Goal: Transaction & Acquisition: Purchase product/service

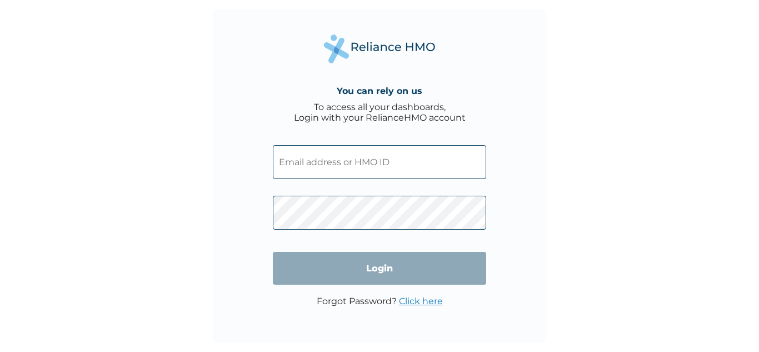
click at [380, 167] on input "text" at bounding box center [379, 162] width 213 height 34
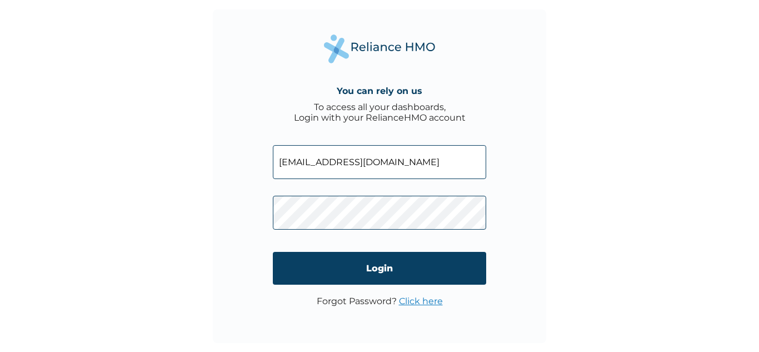
type input "ayodeleehi@gmail.com"
click at [424, 301] on link "Click here" at bounding box center [421, 301] width 44 height 11
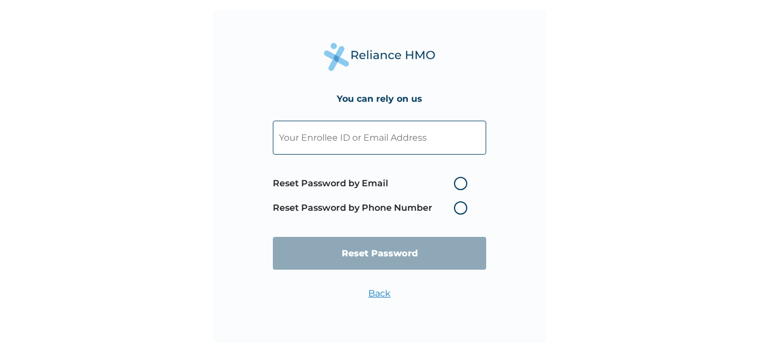
click at [463, 208] on label "Reset Password by Phone Number" at bounding box center [373, 207] width 200 height 13
click at [303, 137] on input "text" at bounding box center [379, 138] width 213 height 34
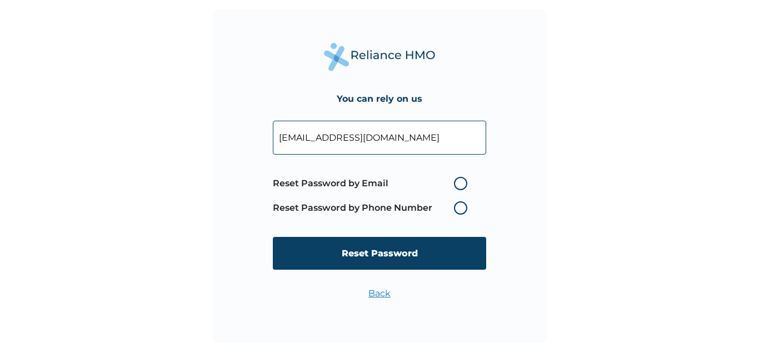
type input "ayodeleehi@gmail.com"
click at [458, 209] on label "Reset Password by Phone Number" at bounding box center [373, 207] width 200 height 13
click at [461, 182] on label "Reset Password by Email" at bounding box center [373, 183] width 200 height 13
click at [456, 182] on input "Reset Password by Email" at bounding box center [447, 183] width 18 height 18
radio input "true"
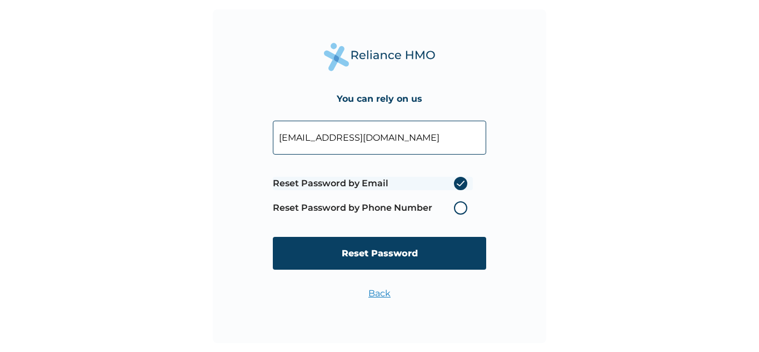
click at [459, 210] on label "Reset Password by Phone Number" at bounding box center [373, 207] width 200 height 13
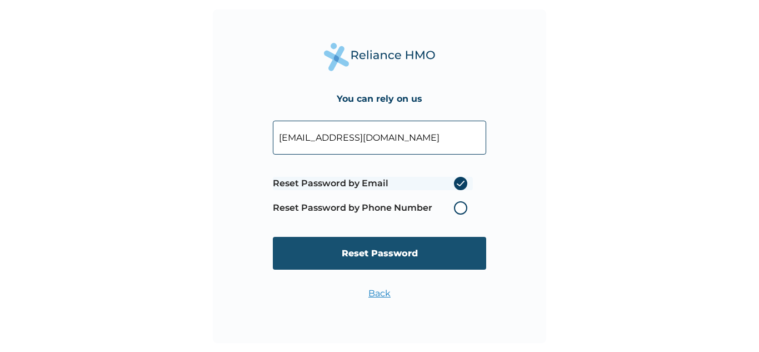
click at [420, 250] on input "Reset Password" at bounding box center [379, 253] width 213 height 33
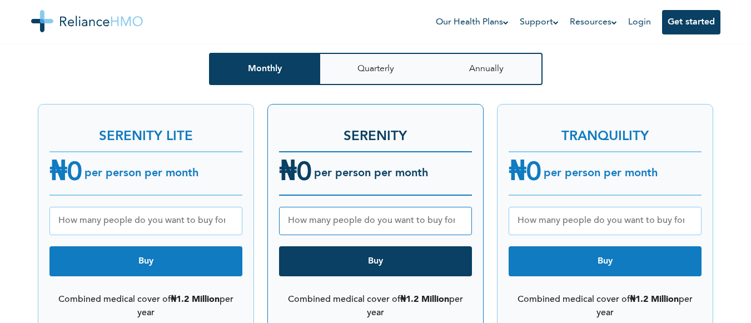
scroll to position [1445, 0]
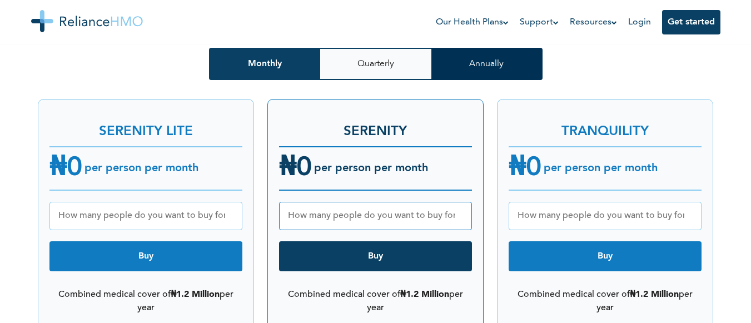
click at [509, 59] on button "Annually" at bounding box center [486, 64] width 111 height 32
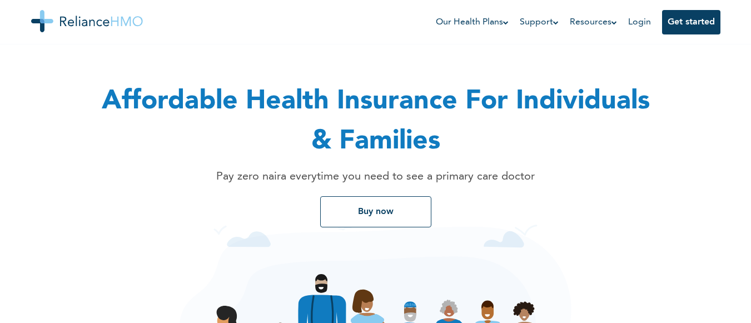
scroll to position [0, 0]
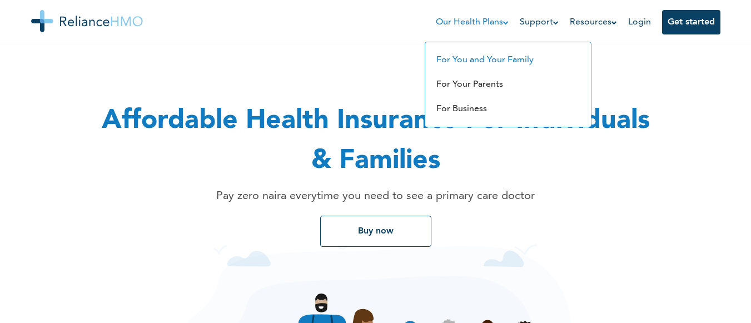
click at [452, 64] on link "For You and Your Family" at bounding box center [484, 60] width 97 height 9
click at [468, 59] on link "For You and Your Family" at bounding box center [484, 60] width 97 height 9
click at [470, 106] on link "For Business" at bounding box center [461, 108] width 51 height 9
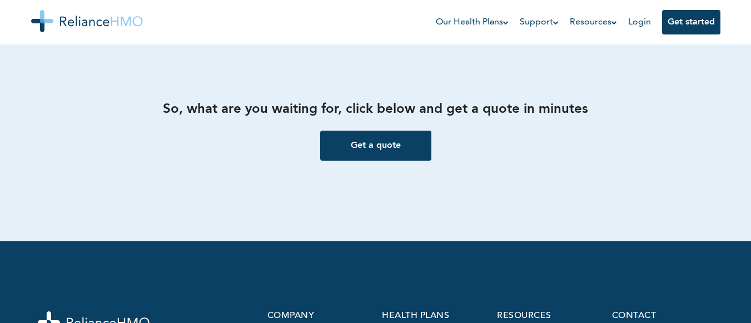
scroll to position [1409, 0]
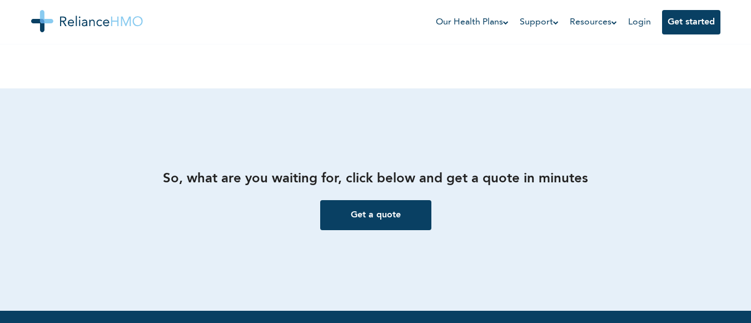
drag, startPoint x: 753, startPoint y: 46, endPoint x: 758, endPoint y: 249, distance: 203.4
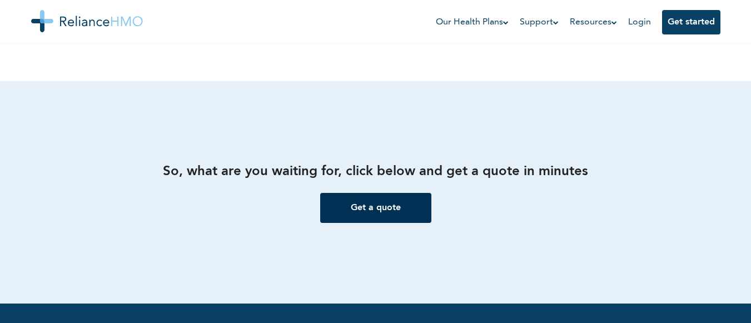
click at [413, 208] on button "Get a quote" at bounding box center [375, 208] width 111 height 30
